Goal: Information Seeking & Learning: Learn about a topic

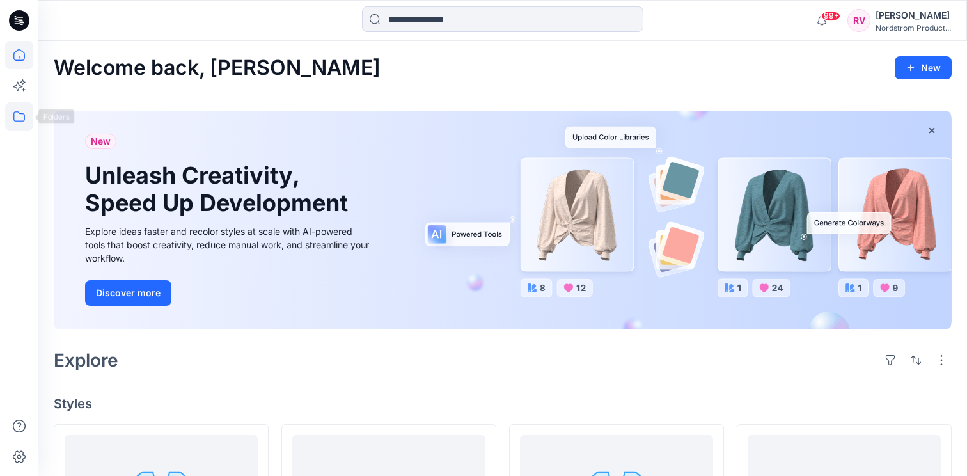
click at [20, 123] on icon at bounding box center [19, 116] width 28 height 28
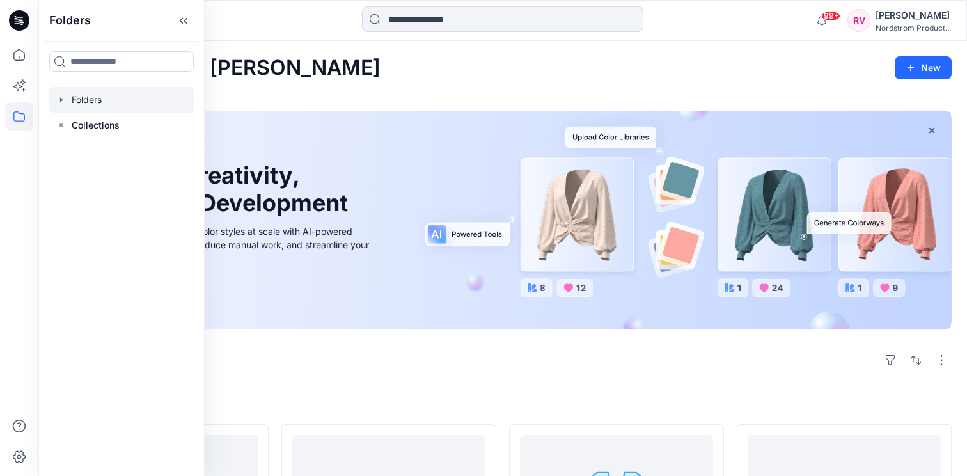
click at [90, 104] on div at bounding box center [122, 100] width 146 height 26
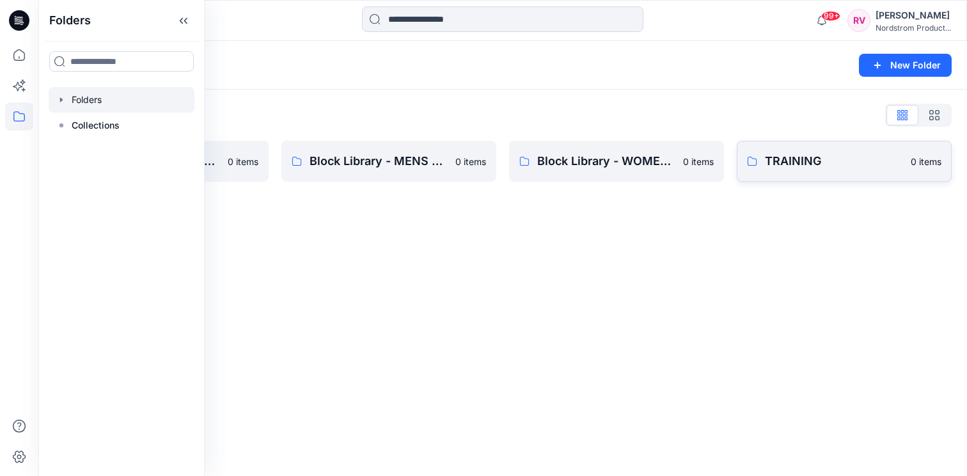
click at [817, 163] on p "TRAINING" at bounding box center [834, 161] width 138 height 18
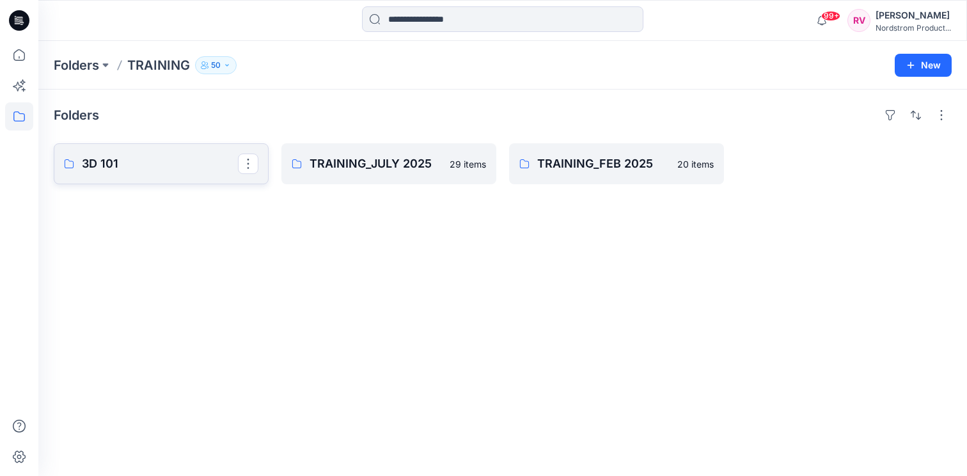
click at [138, 171] on p "3D 101" at bounding box center [160, 164] width 156 height 18
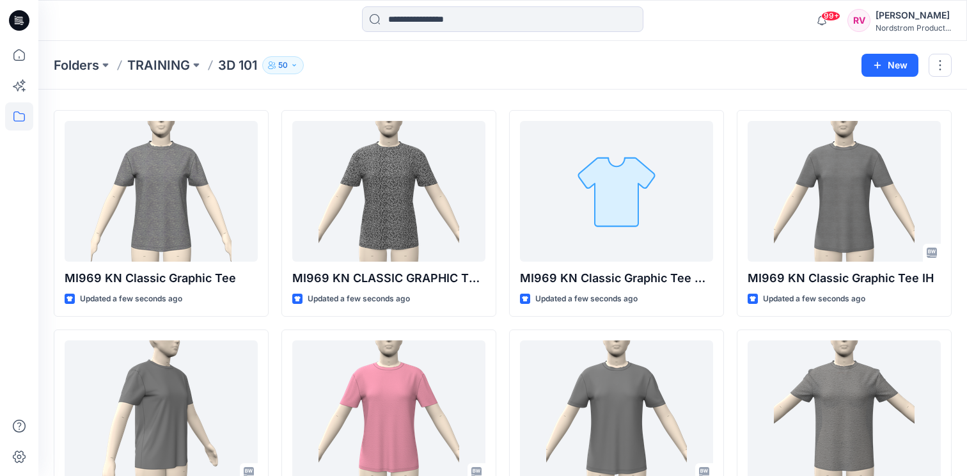
scroll to position [37, 0]
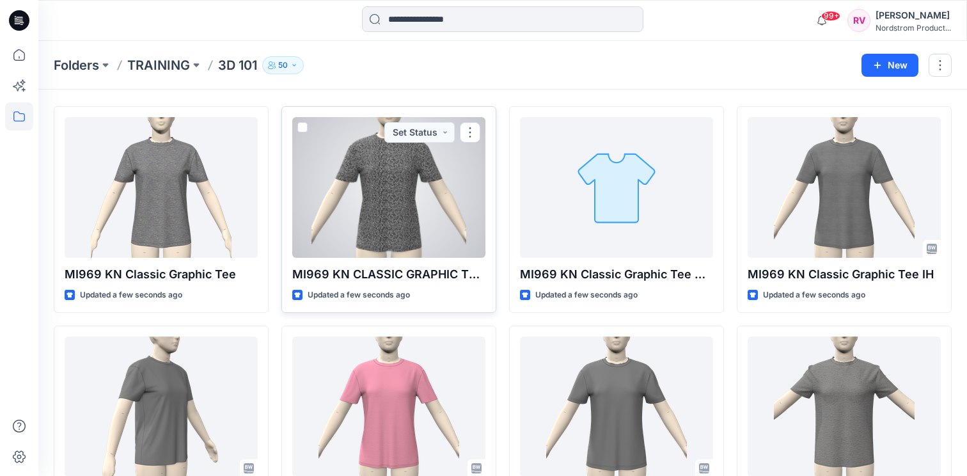
click at [388, 172] on div at bounding box center [388, 187] width 193 height 141
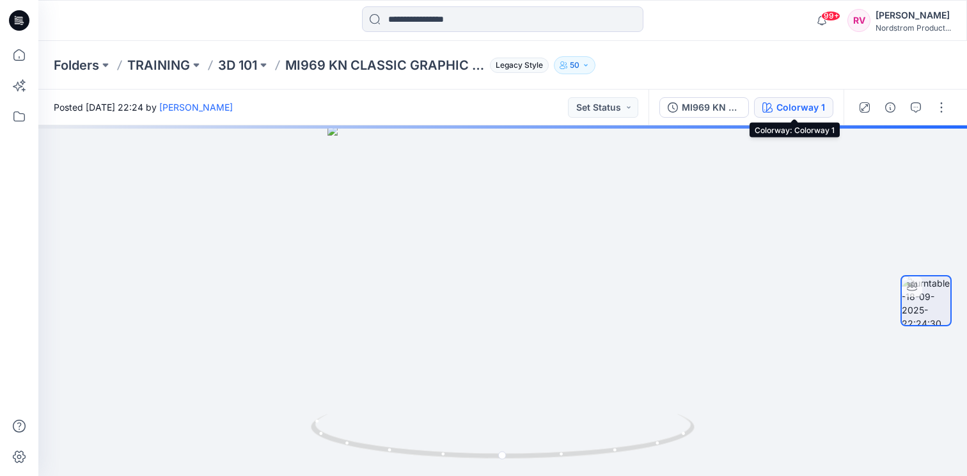
click at [781, 104] on div "Colorway 1" at bounding box center [801, 107] width 49 height 14
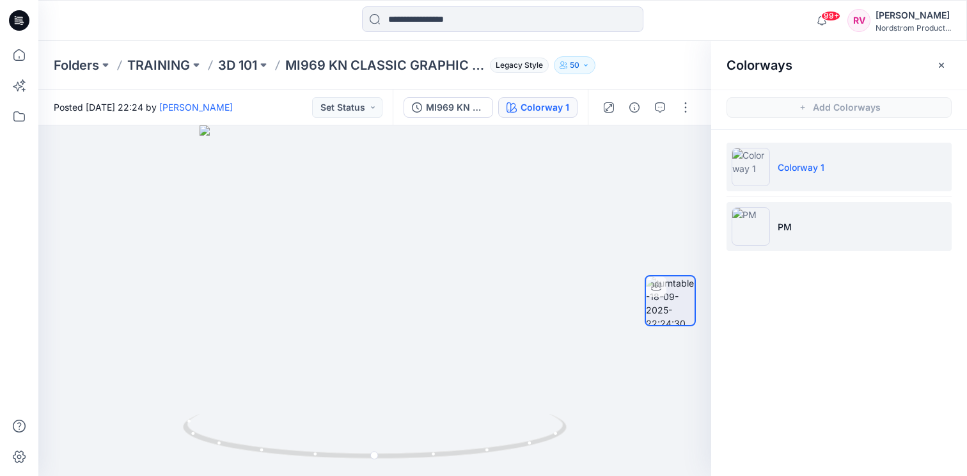
click at [800, 230] on li "PM" at bounding box center [839, 226] width 225 height 49
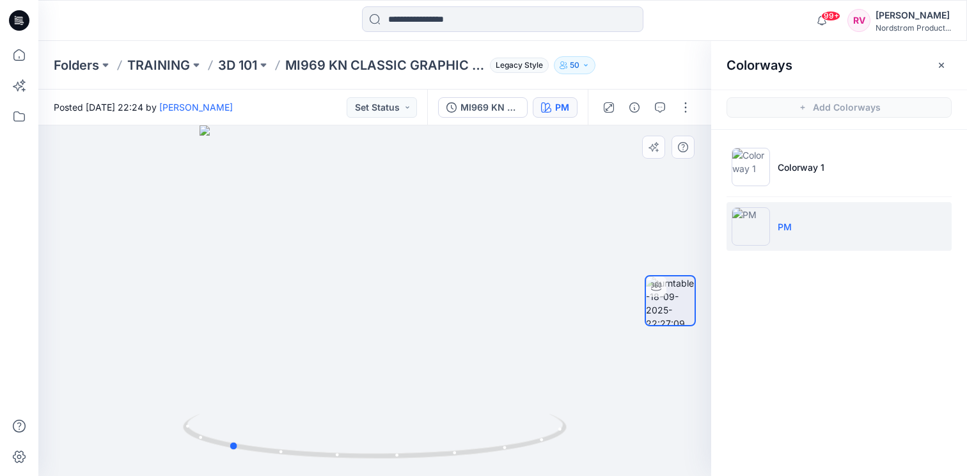
drag, startPoint x: 377, startPoint y: 459, endPoint x: 230, endPoint y: 407, distance: 155.4
click at [230, 407] on div at bounding box center [374, 300] width 673 height 351
drag, startPoint x: 511, startPoint y: 448, endPoint x: 313, endPoint y: 428, distance: 199.4
click at [313, 428] on icon at bounding box center [376, 438] width 387 height 48
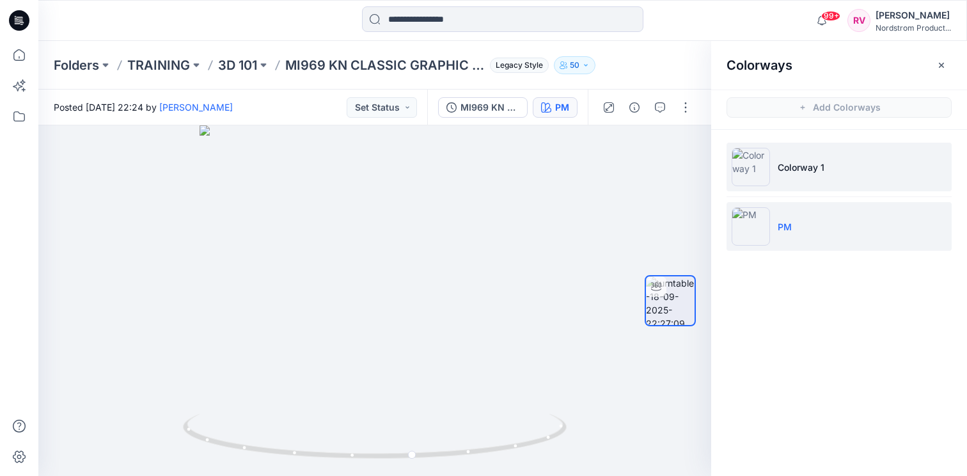
click at [857, 170] on li "Colorway 1" at bounding box center [839, 167] width 225 height 49
